Goal: Information Seeking & Learning: Check status

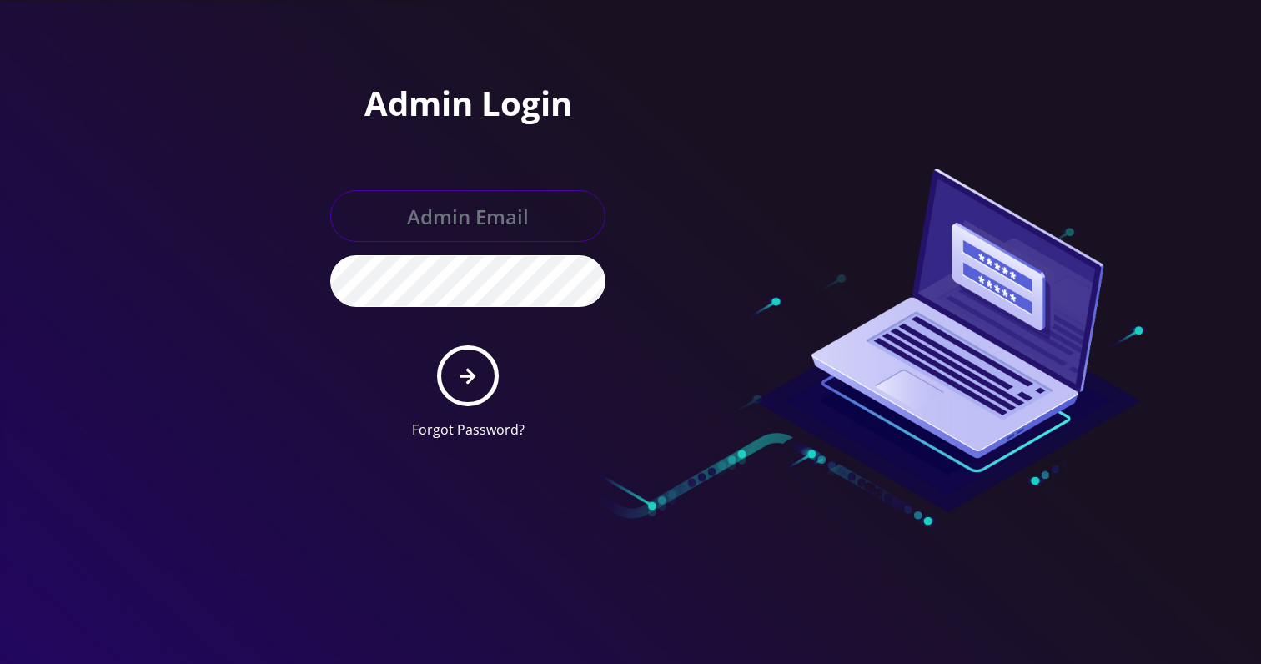
click at [588, 203] on input "text" at bounding box center [467, 216] width 275 height 52
type input "[EMAIL_ADDRESS][DOMAIN_NAME]"
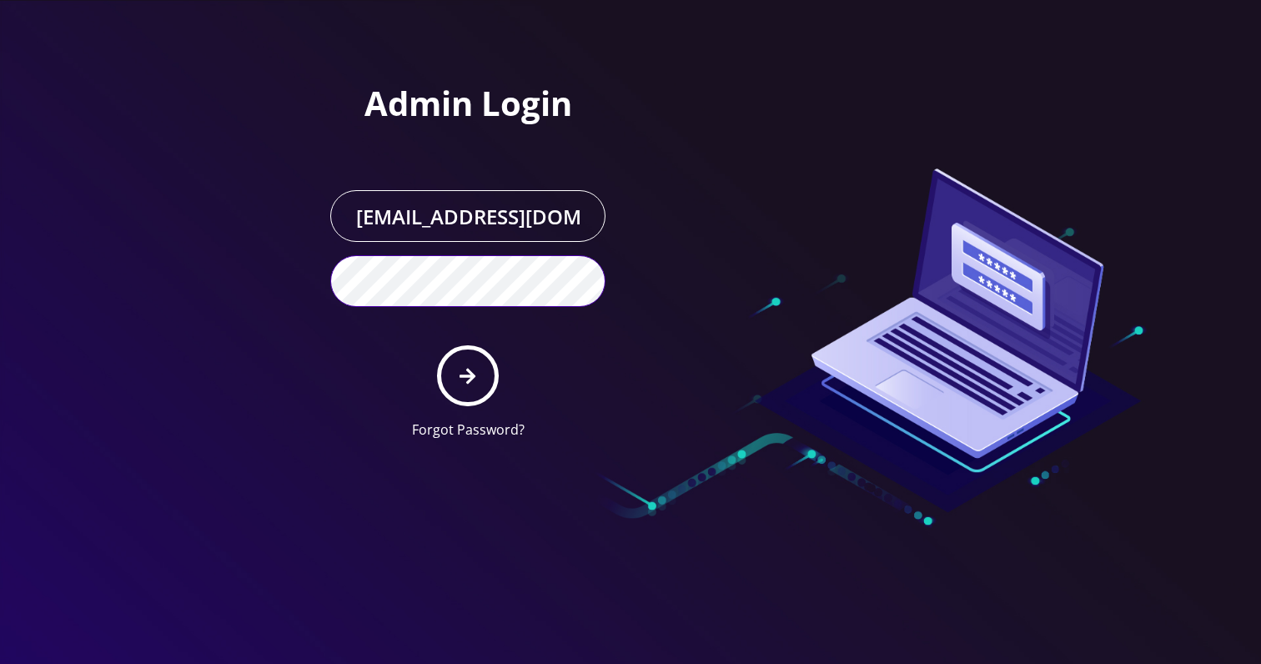
click at [437, 345] on button "submit" at bounding box center [467, 375] width 61 height 61
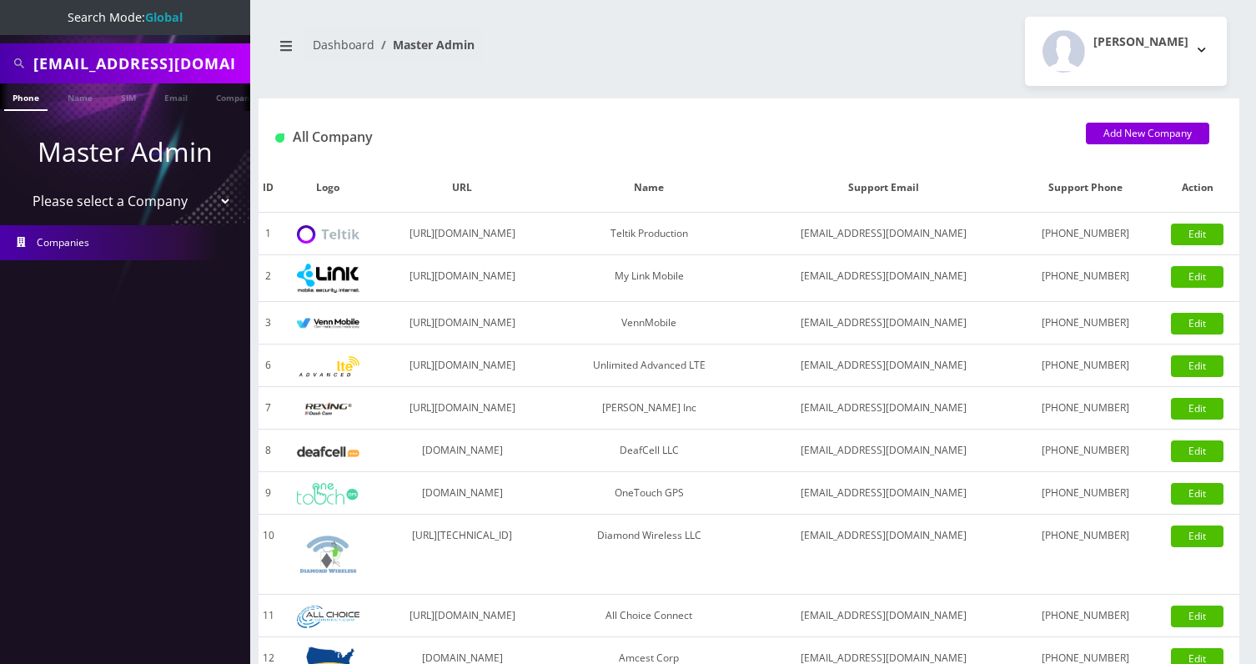
click at [146, 60] on input "fjohnson@lightning-wireless.com" at bounding box center [139, 64] width 213 height 32
paste input "111000147177"
type input "111000147177"
click at [211, 103] on link "Company" at bounding box center [236, 97] width 56 height 28
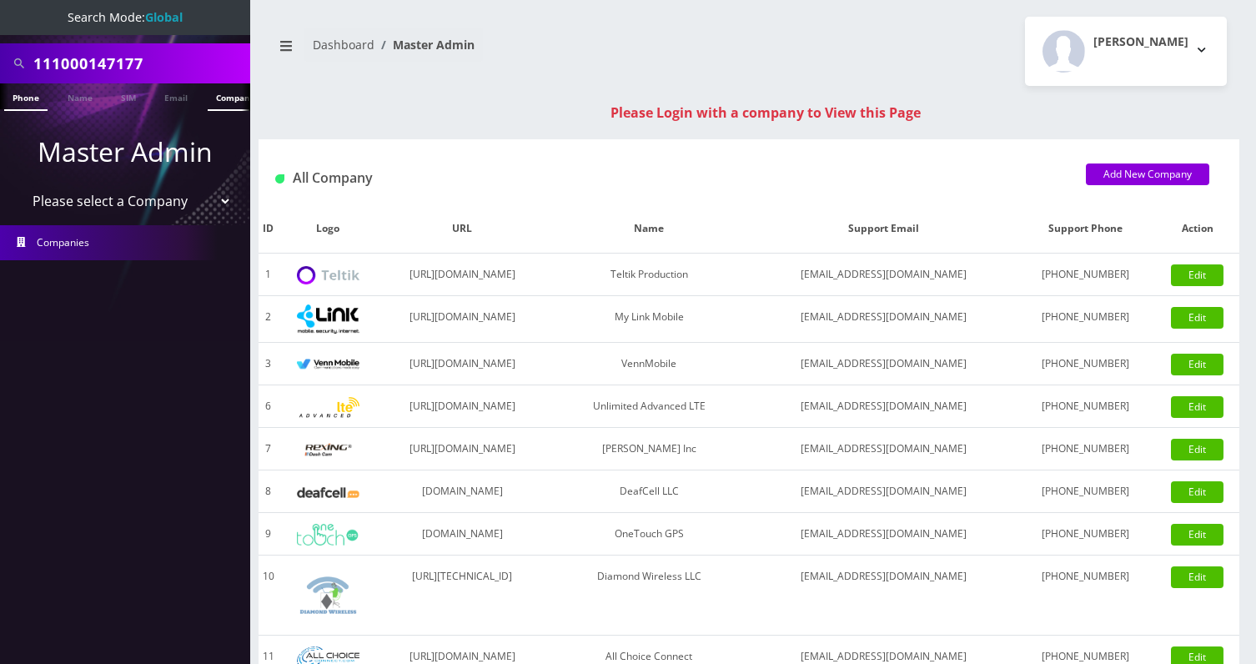
scroll to position [0, 8]
click at [171, 71] on input "111000147177" at bounding box center [139, 64] width 213 height 32
click at [57, 225] on link "Companies" at bounding box center [125, 242] width 250 height 35
click at [88, 202] on select "Please select a Company Teltik Production My Link Mobile VennMobile Unlimited A…" at bounding box center [125, 201] width 213 height 32
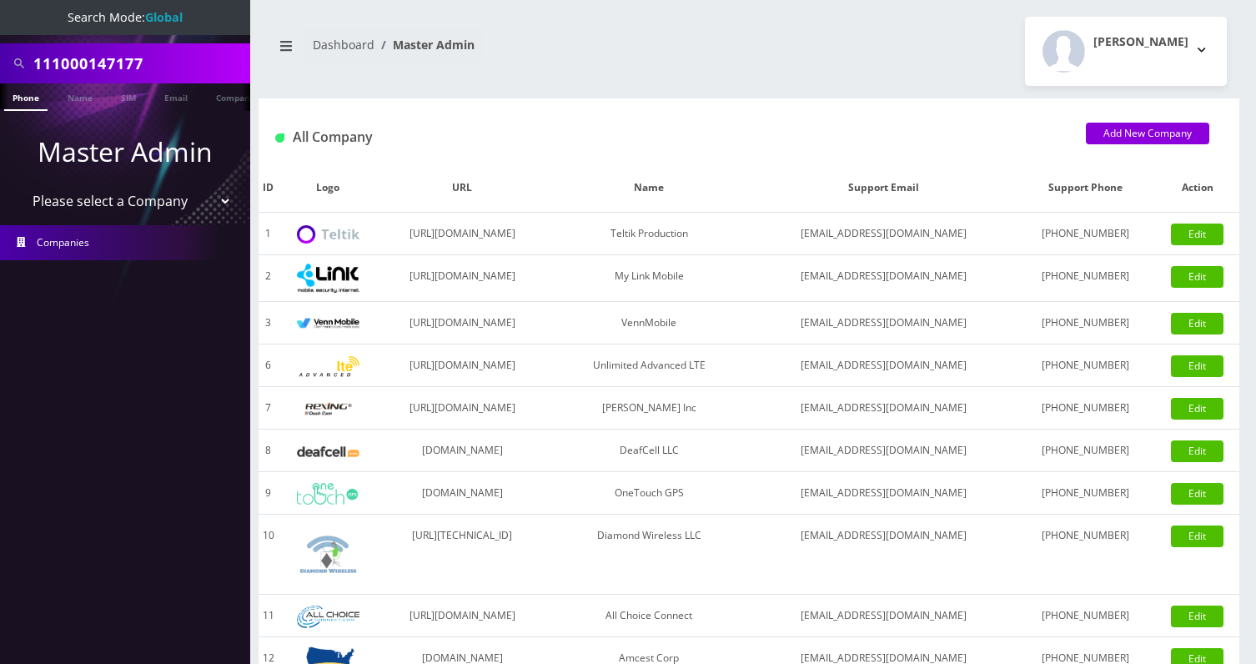
click at [108, 196] on select "Please select a Company Teltik Production My Link Mobile VennMobile Unlimited A…" at bounding box center [125, 201] width 213 height 32
select select "13"
click at [19, 185] on select "Please select a Company Teltik Production My Link Mobile VennMobile Unlimited A…" at bounding box center [125, 201] width 213 height 32
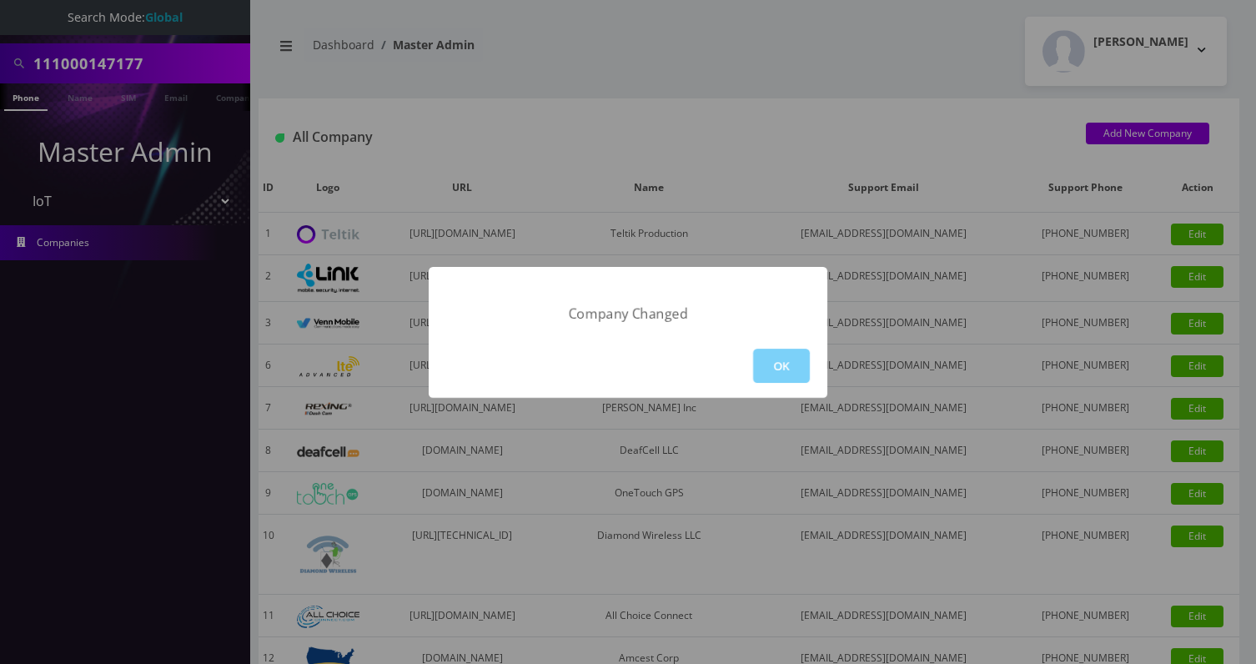
click at [325, 182] on div "Company Changed OK" at bounding box center [628, 332] width 1256 height 664
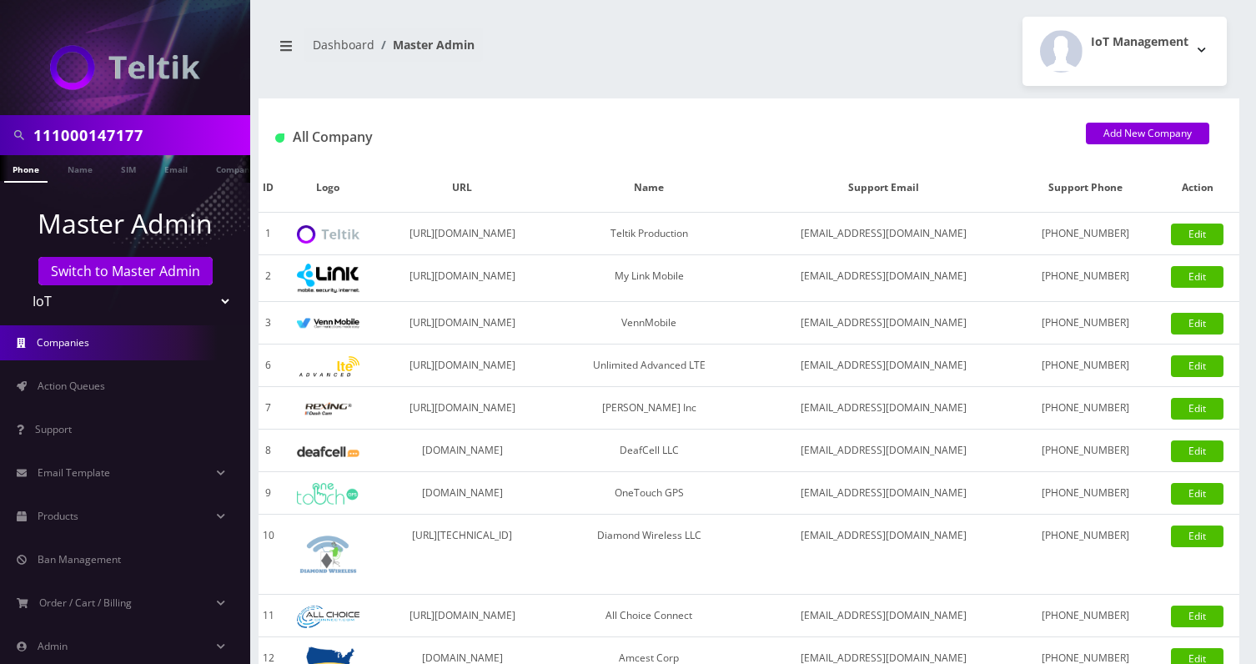
click at [156, 143] on input "111000147177" at bounding box center [139, 135] width 213 height 32
paste input "[EMAIL_ADDRESS][DOMAIN_NAME]"
type input "[EMAIL_ADDRESS][DOMAIN_NAME]"
click at [178, 168] on link "Email" at bounding box center [176, 169] width 40 height 28
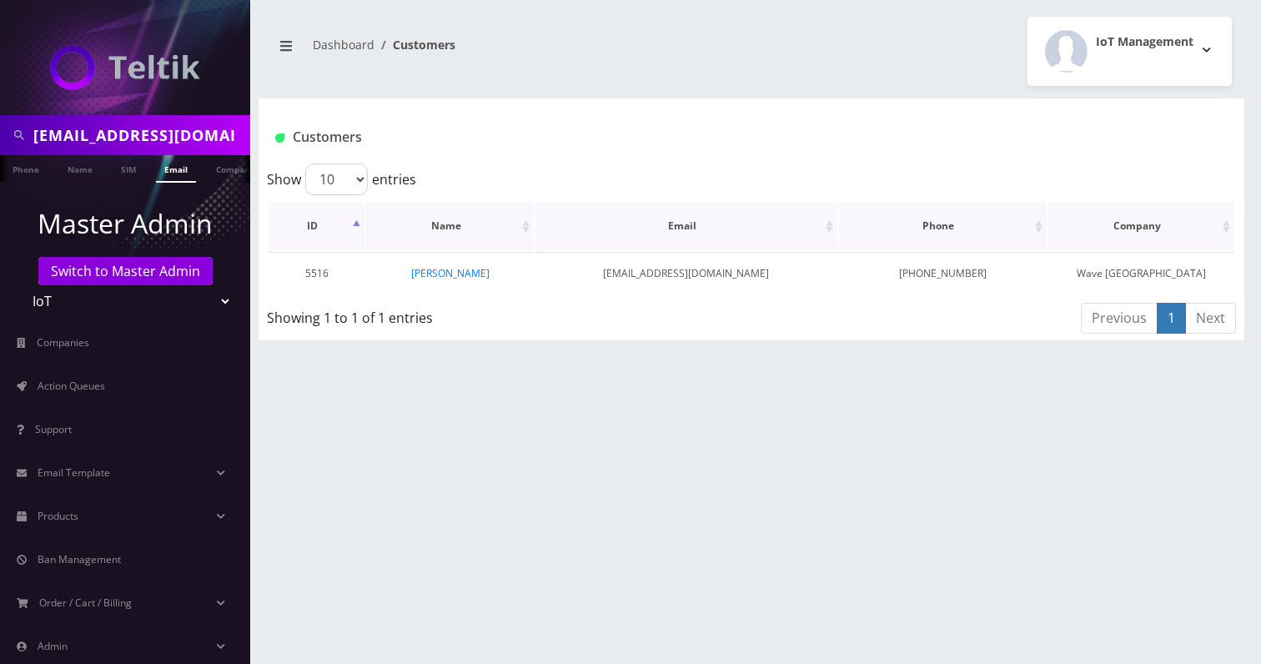
scroll to position [0, 8]
click at [464, 273] on link "[PERSON_NAME]" at bounding box center [450, 273] width 78 height 14
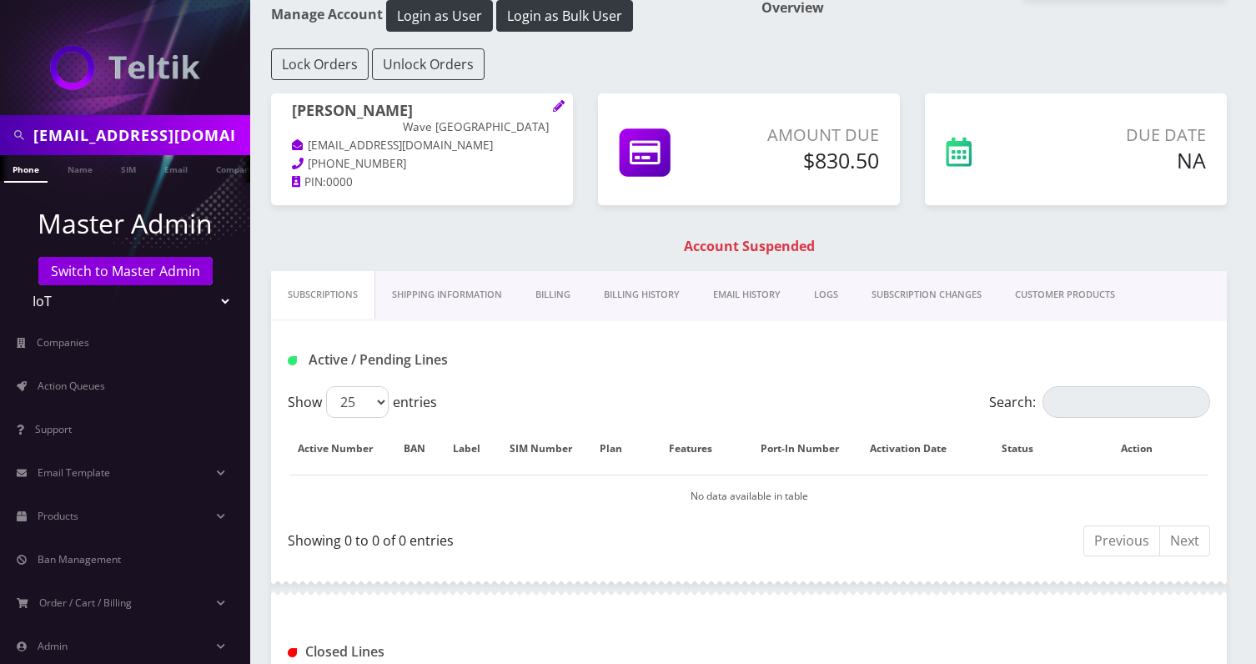
scroll to position [25, 0]
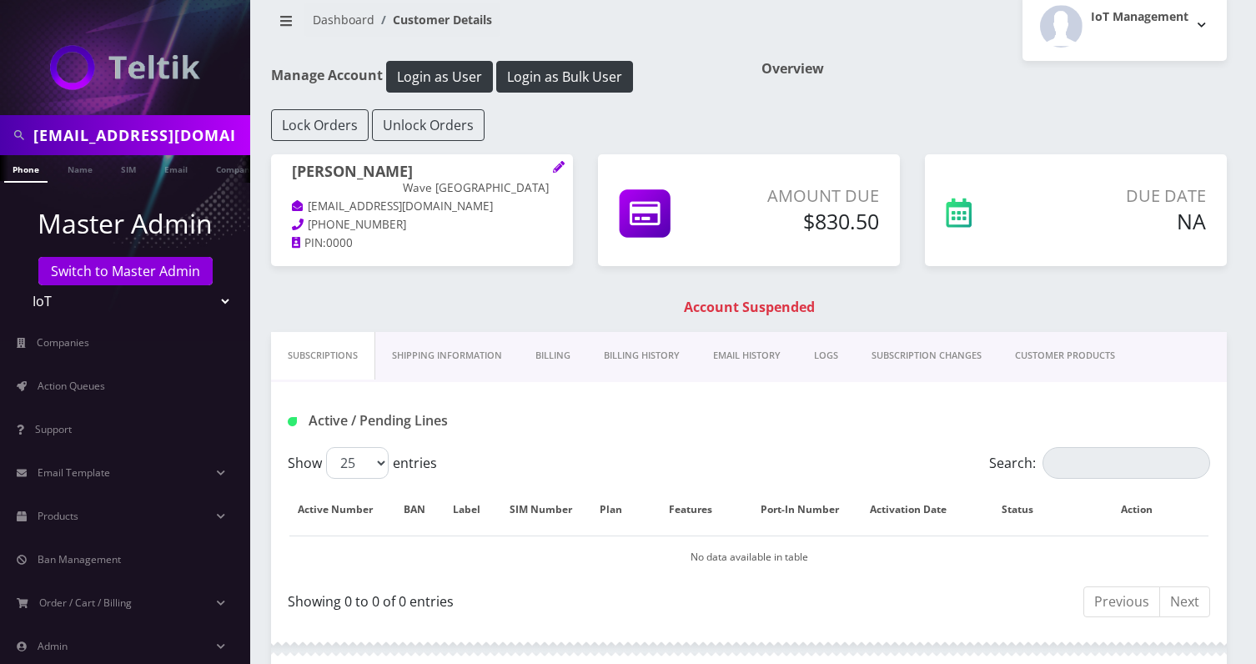
click at [484, 350] on link "Shipping Information" at bounding box center [446, 356] width 143 height 48
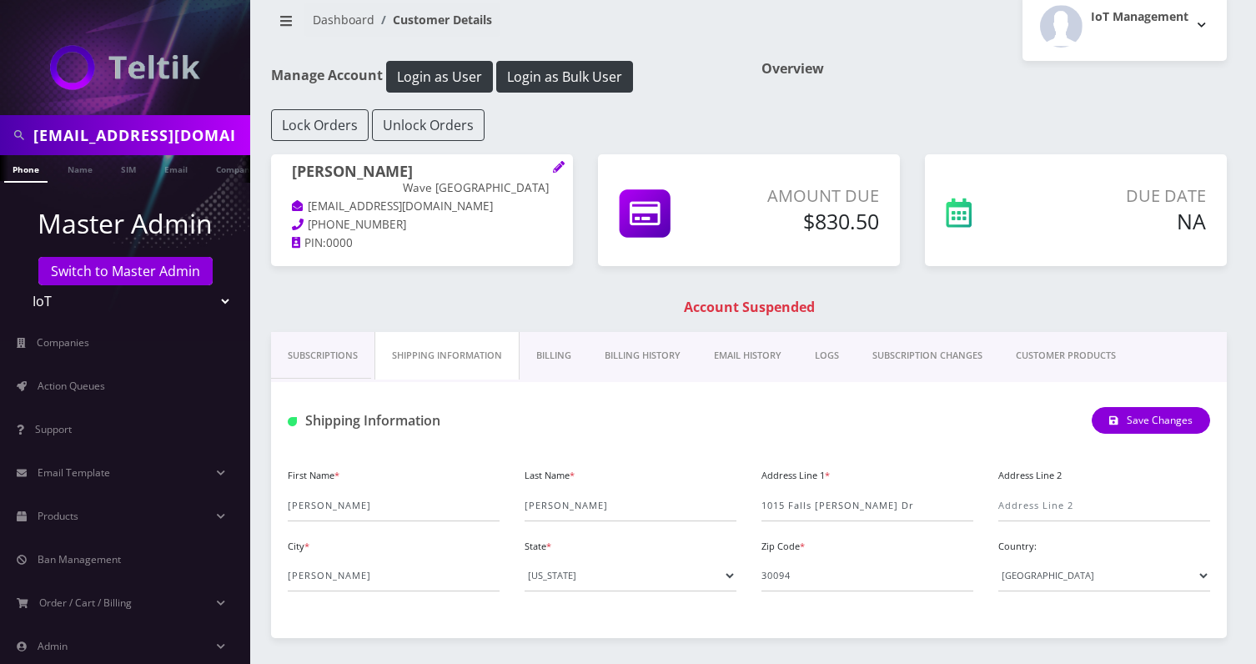
click at [347, 349] on link "Subscriptions" at bounding box center [322, 356] width 103 height 48
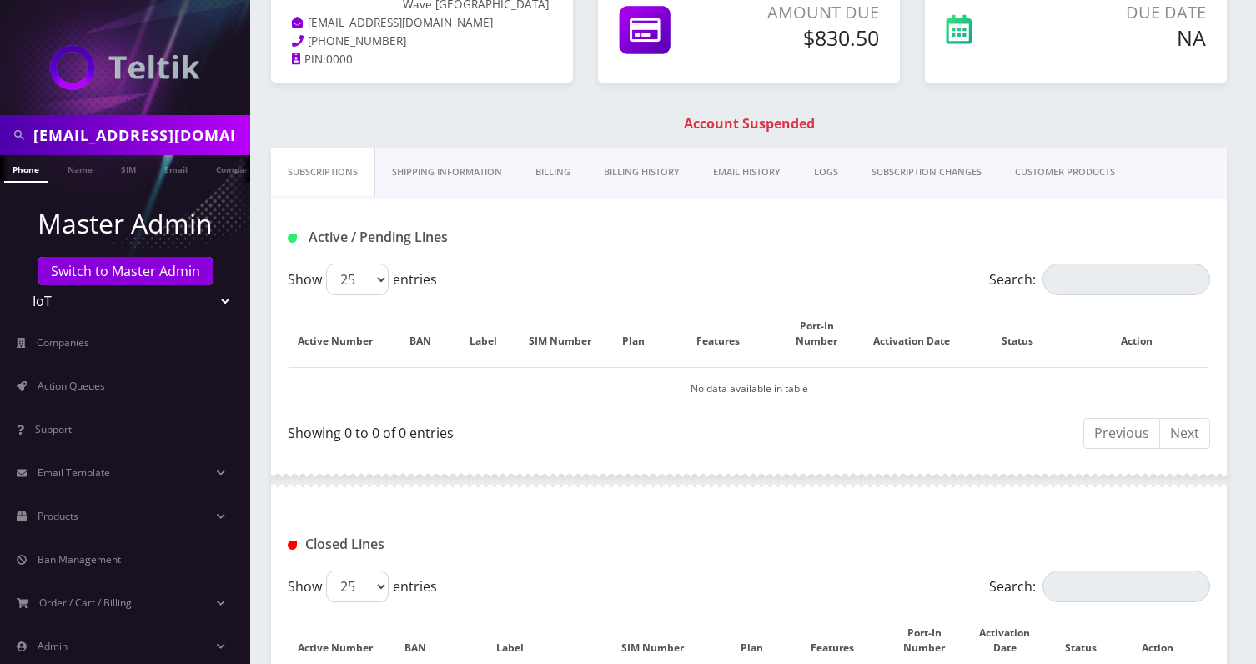
scroll to position [239, 0]
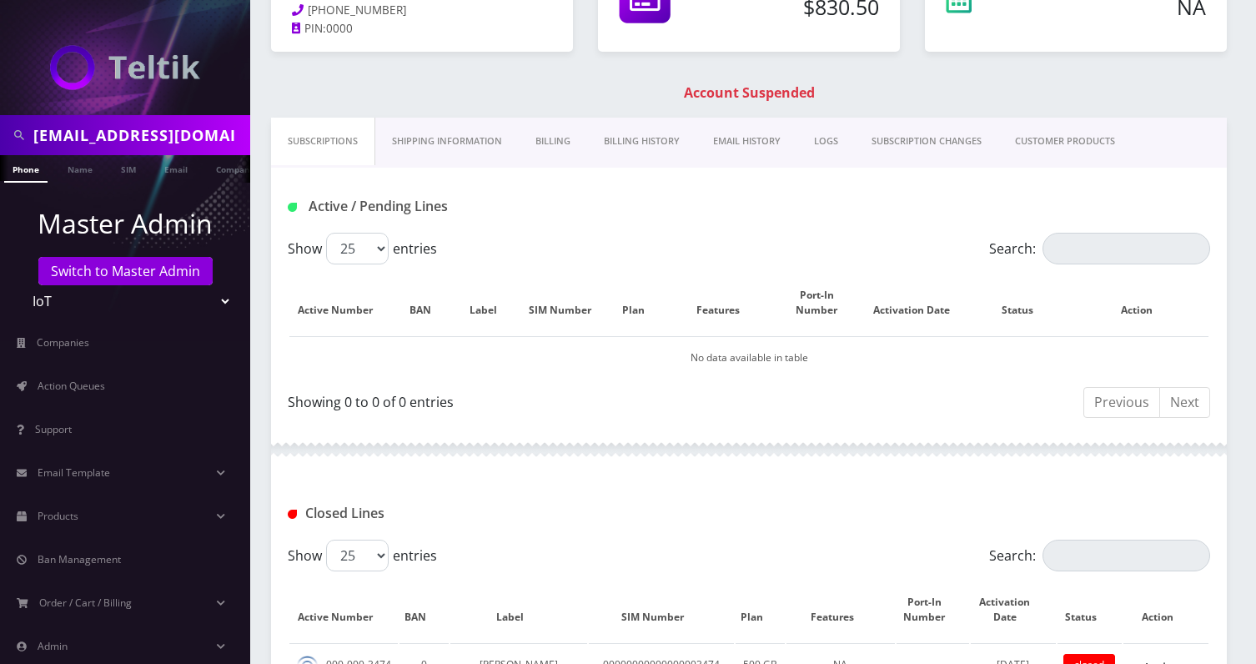
click at [545, 138] on link "Billing" at bounding box center [553, 142] width 68 height 48
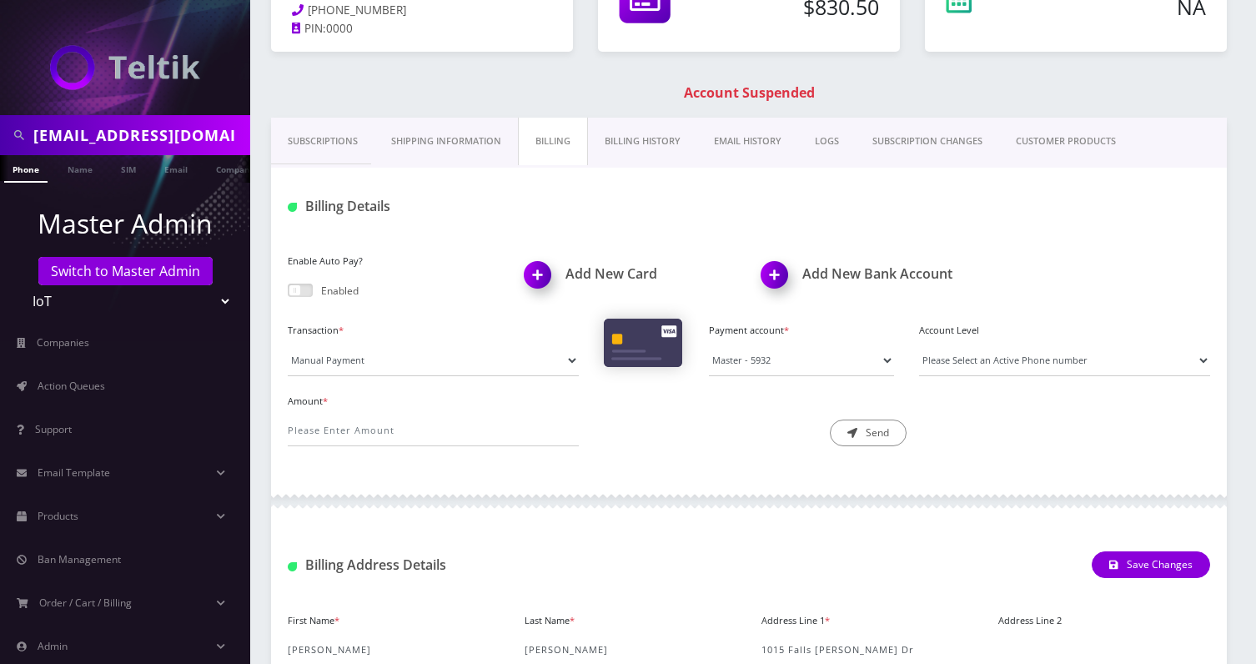
click at [623, 146] on link "Billing History" at bounding box center [642, 142] width 109 height 48
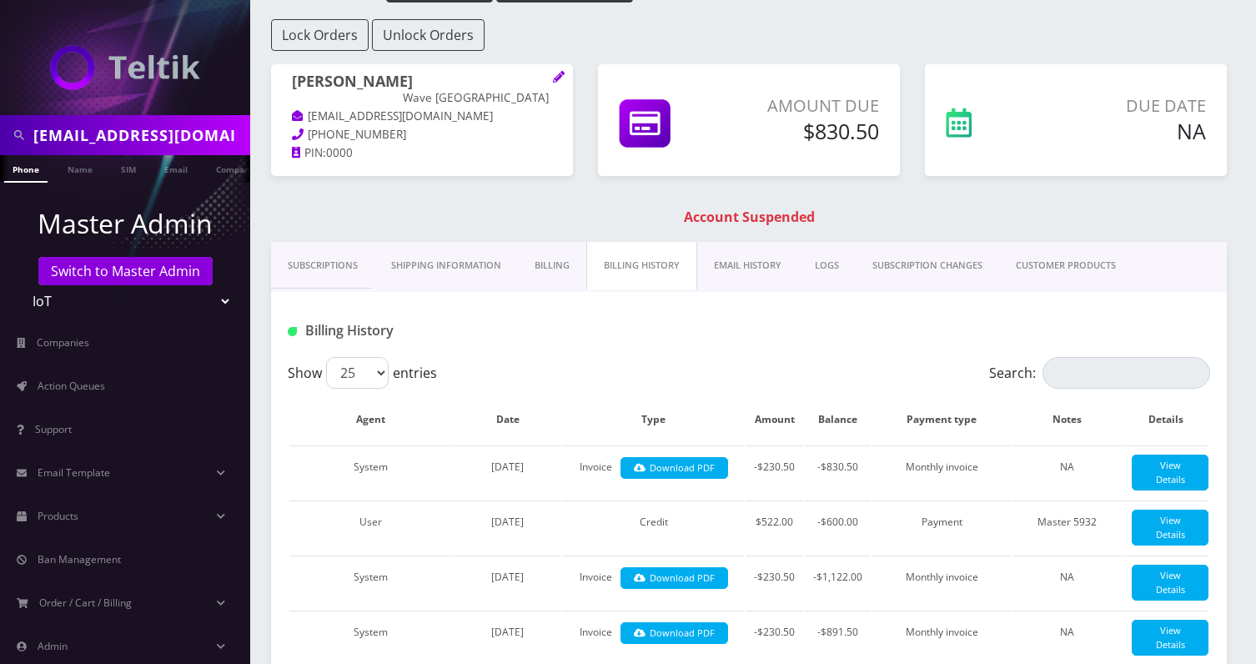
scroll to position [95, 0]
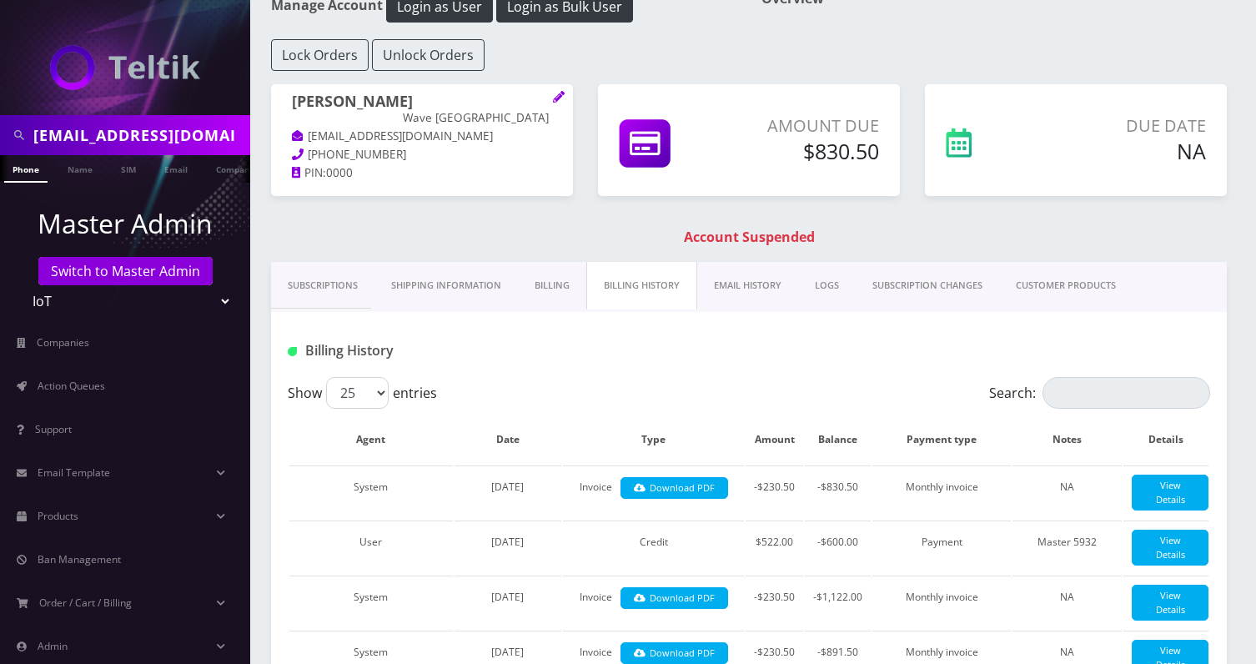
click at [326, 291] on link "Subscriptions" at bounding box center [322, 286] width 103 height 48
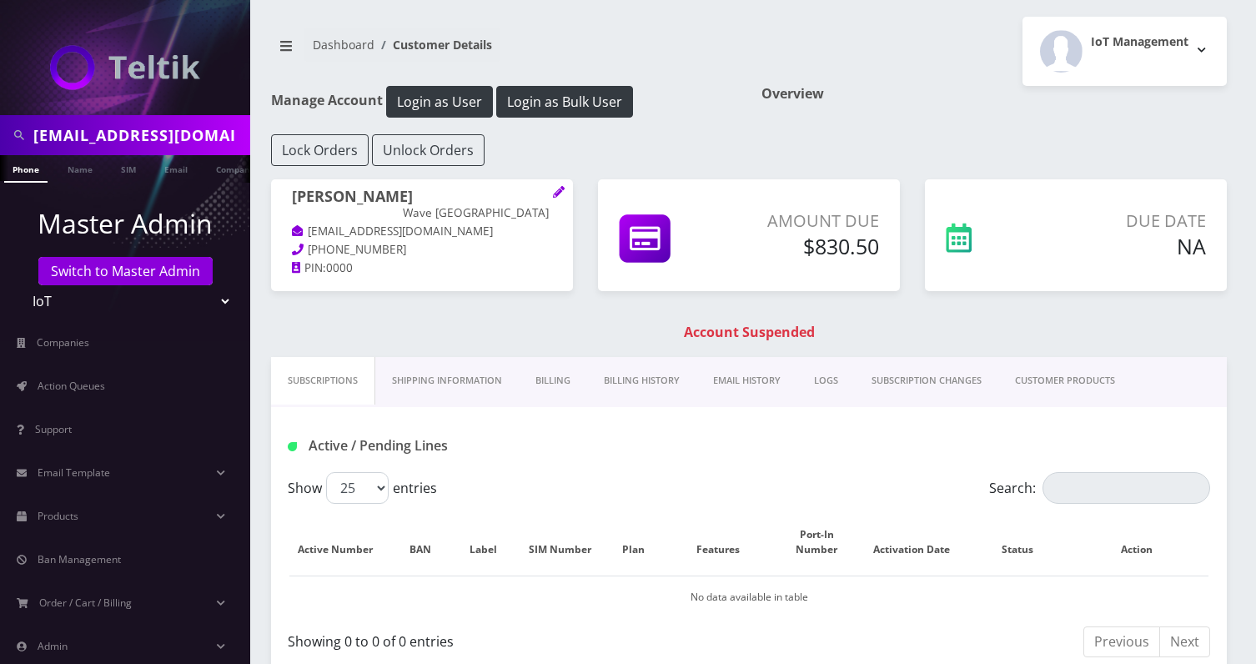
click at [594, 381] on link "Billing History" at bounding box center [641, 381] width 109 height 48
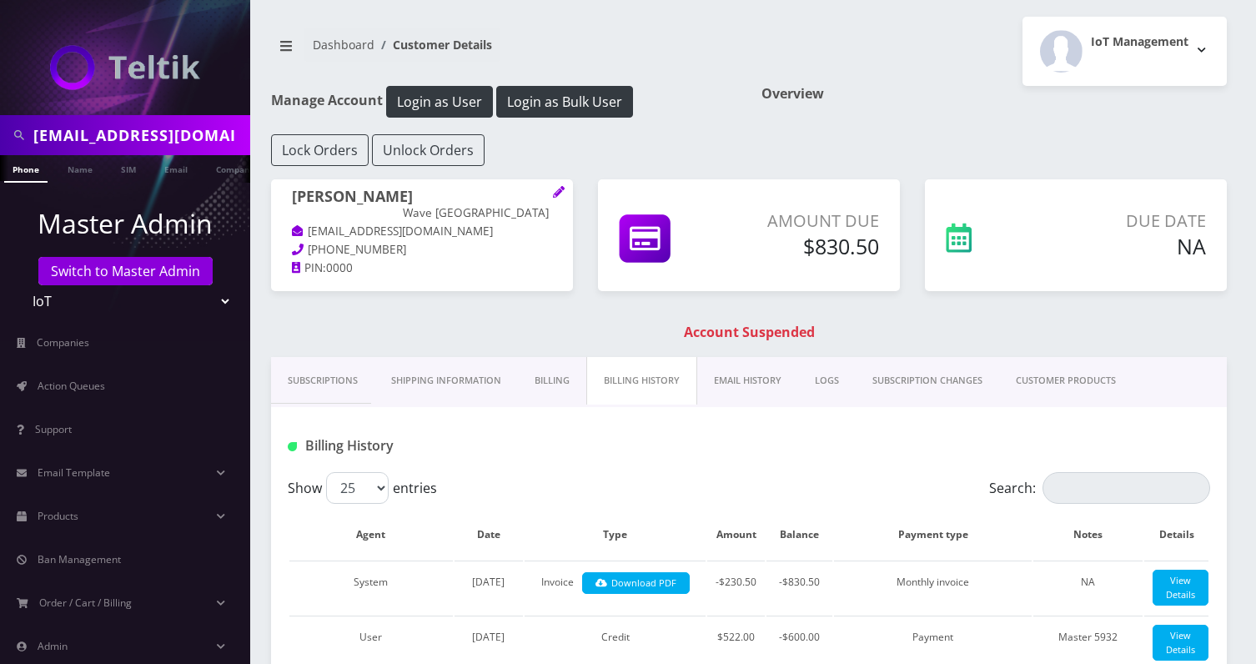
click at [555, 379] on link "Billing" at bounding box center [552, 381] width 68 height 48
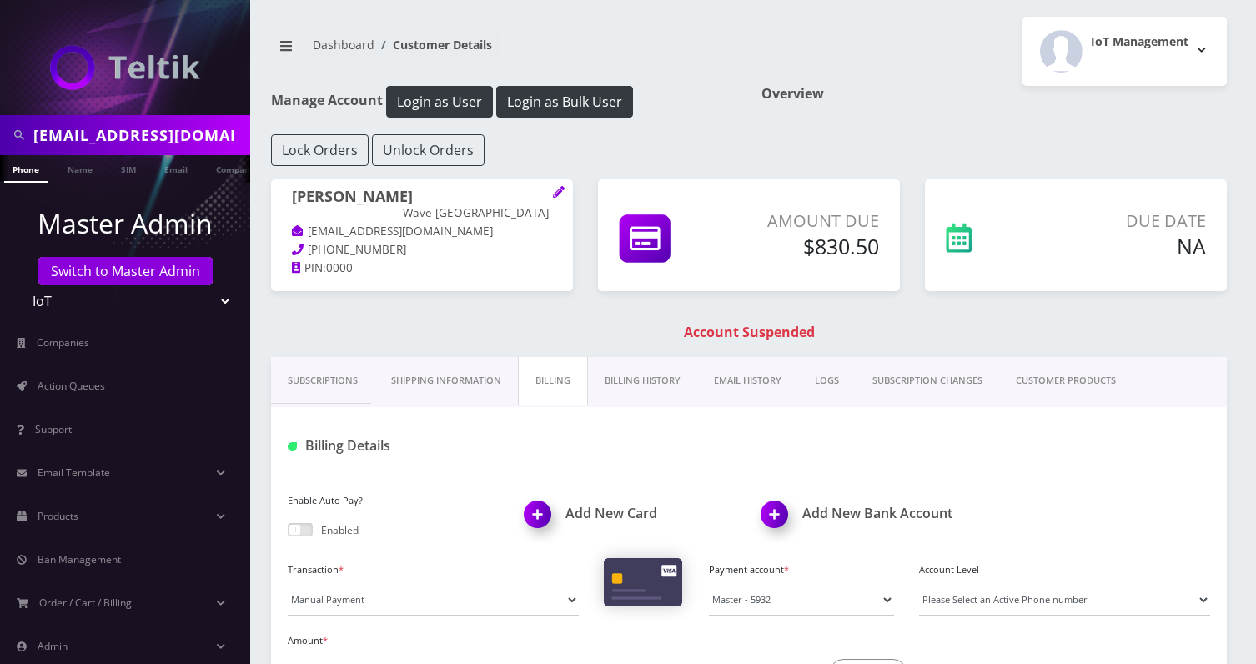
click at [326, 380] on link "Subscriptions" at bounding box center [322, 381] width 103 height 48
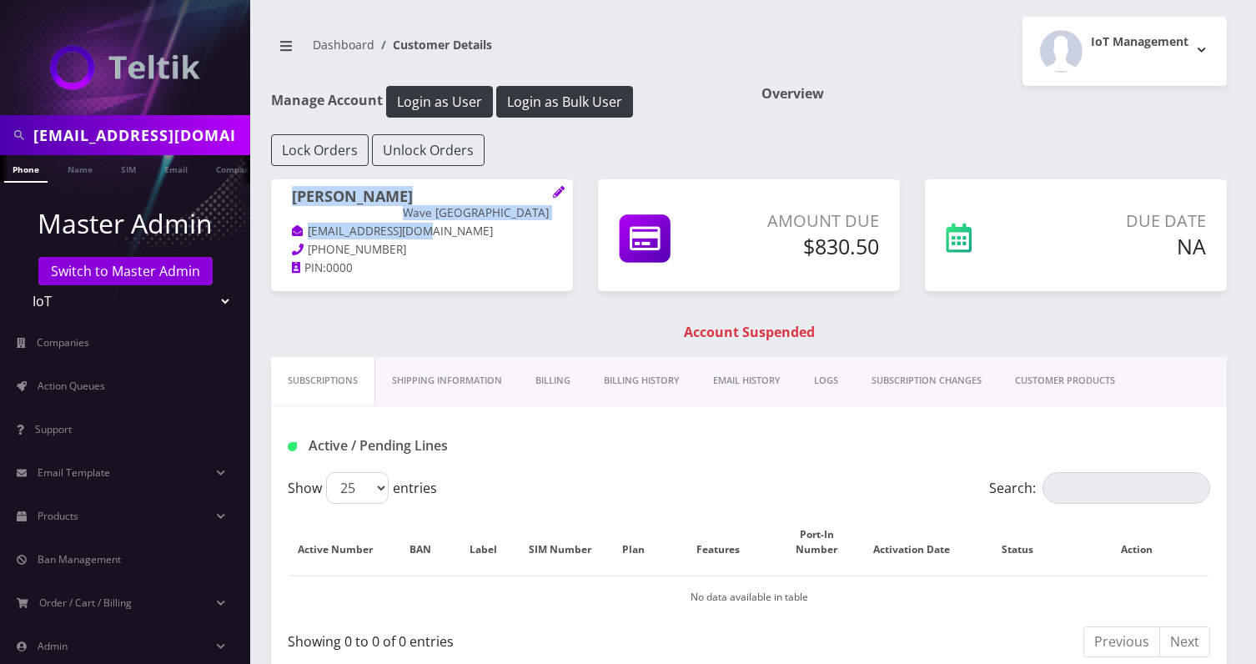
drag, startPoint x: 440, startPoint y: 213, endPoint x: 290, endPoint y: 187, distance: 152.4
click at [290, 187] on div "[PERSON_NAME] Wave USA [EMAIL_ADDRESS][DOMAIN_NAME] [PHONE_NUMBER] PIN: 0000" at bounding box center [422, 233] width 302 height 108
click at [450, 273] on div "[PERSON_NAME] Wave USA [EMAIL_ADDRESS][DOMAIN_NAME] [PHONE_NUMBER] PIN: 0000" at bounding box center [422, 235] width 302 height 112
